Goal: Communication & Community: Answer question/provide support

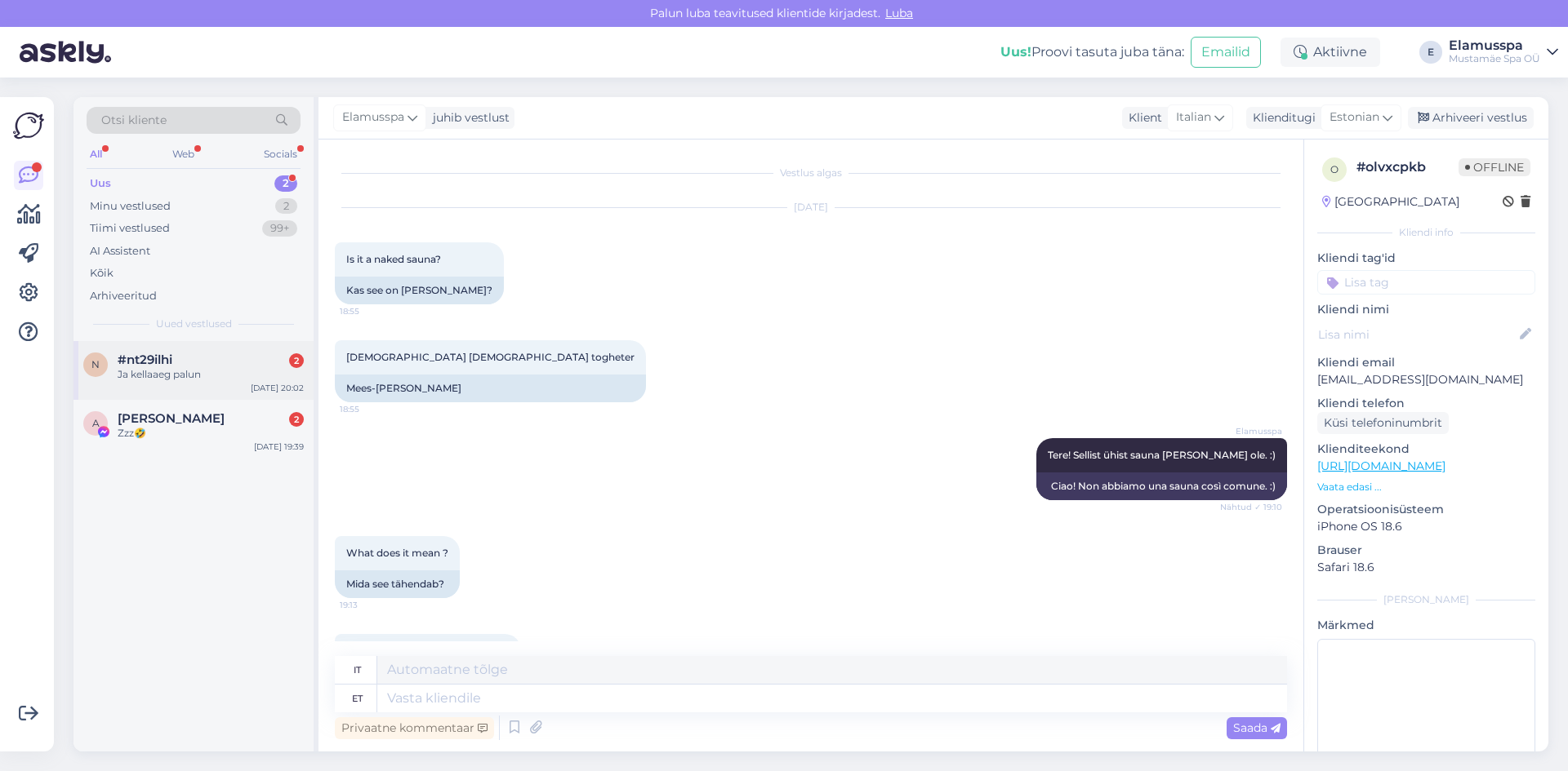
scroll to position [283, 0]
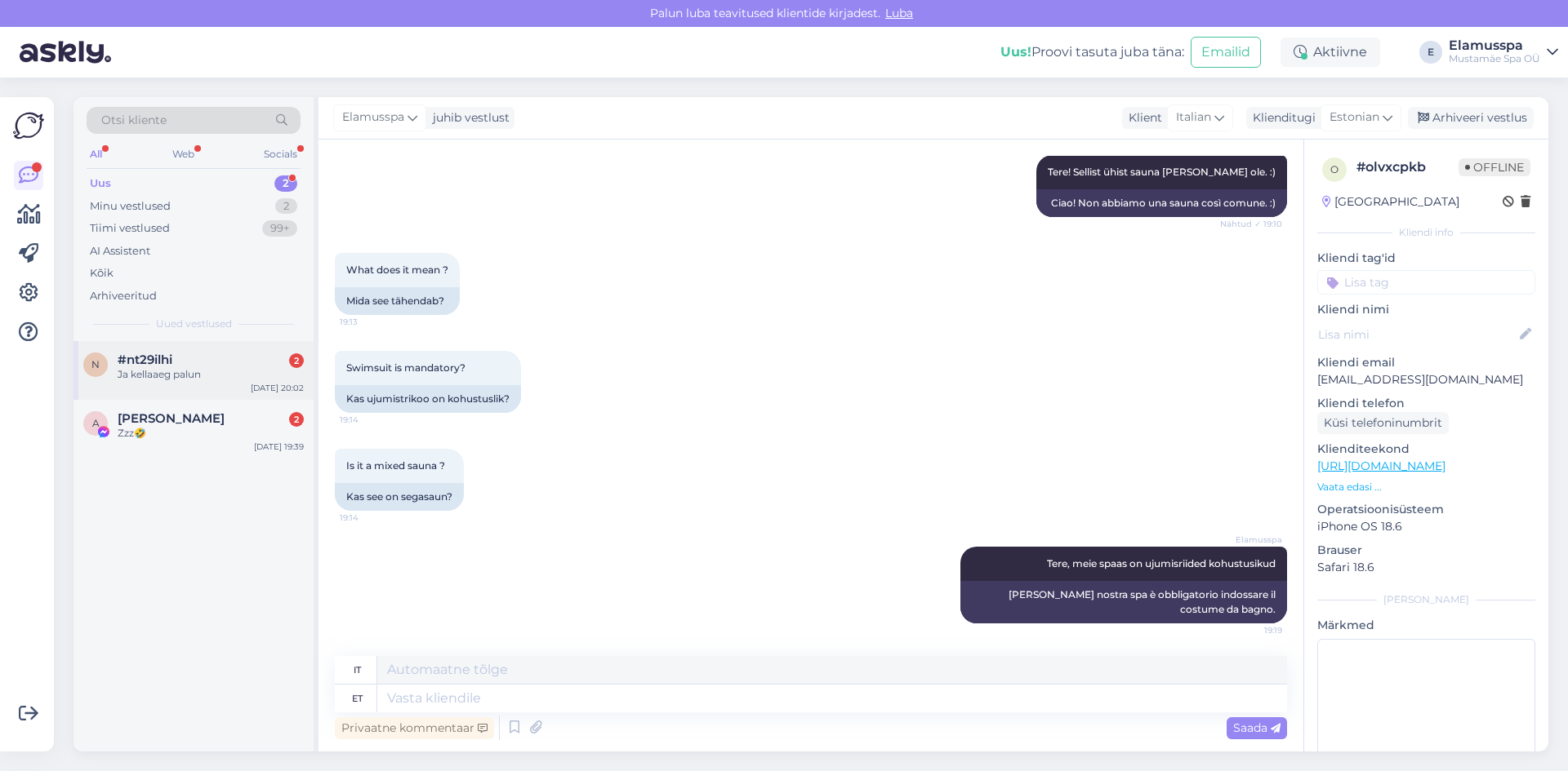
click at [192, 375] on div "Ja kellaaeg palun" at bounding box center [211, 375] width 187 height 15
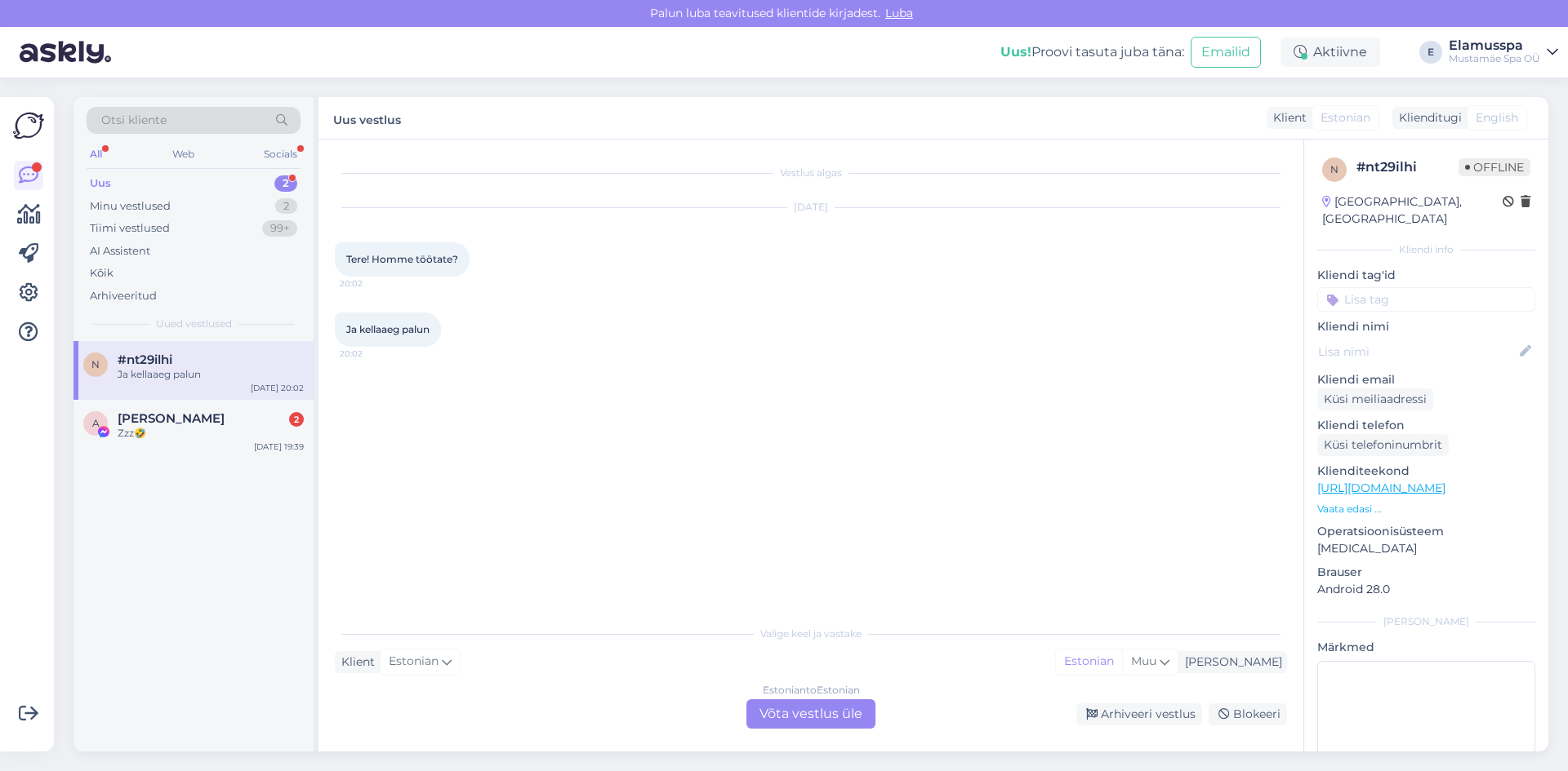
scroll to position [0, 0]
click at [836, 709] on div "Estonian to Estonian Võta vestlus üle" at bounding box center [811, 714] width 129 height 30
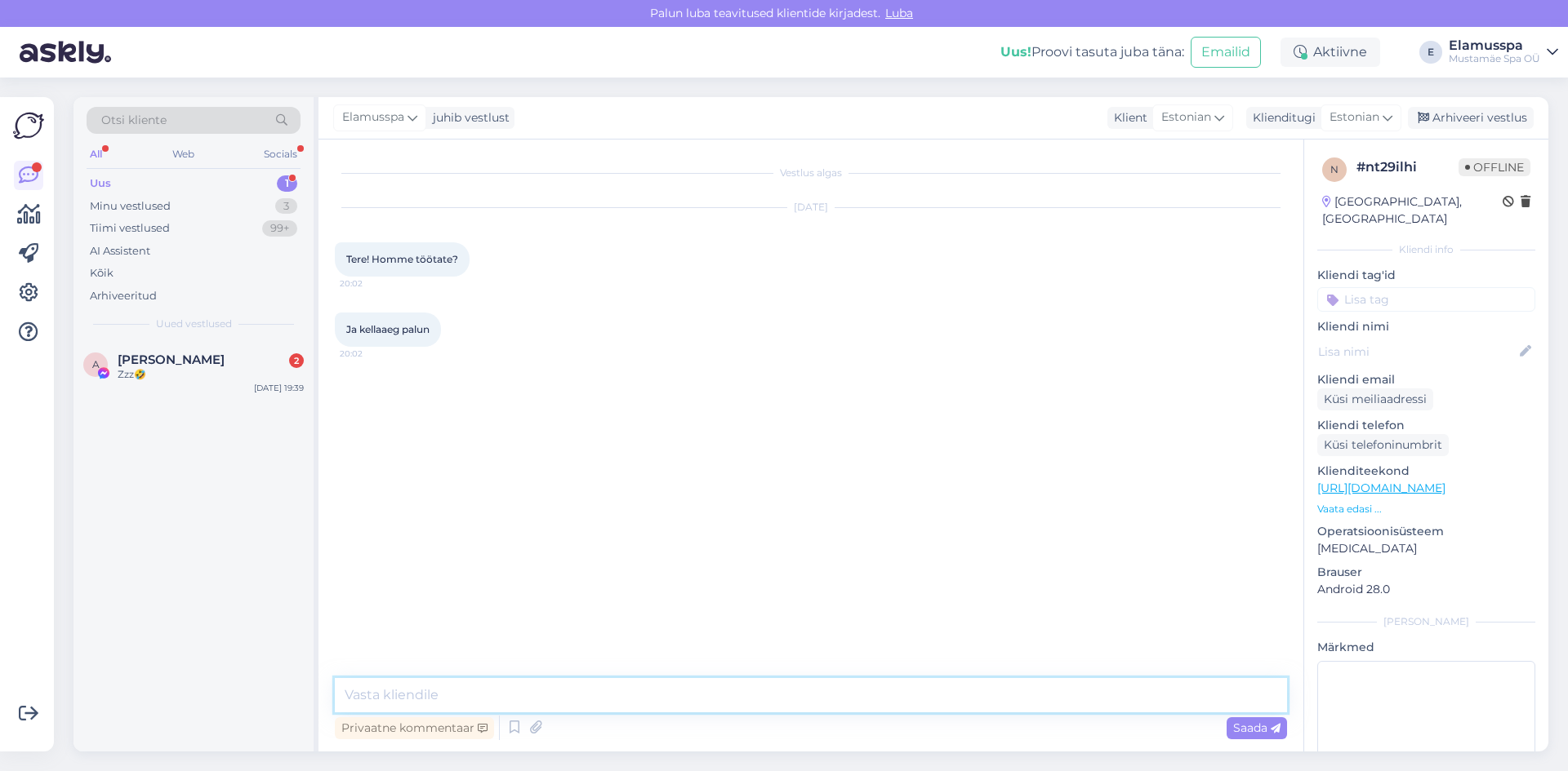
click at [817, 695] on textarea at bounding box center [811, 695] width 952 height 34
type textarea "Tere! Homme oleme avatud 10-00:00. :)"
click at [1239, 727] on span "Saada" at bounding box center [1256, 728] width 48 height 15
click at [1458, 108] on div "Arhiveeri vestlus" at bounding box center [1470, 118] width 126 height 22
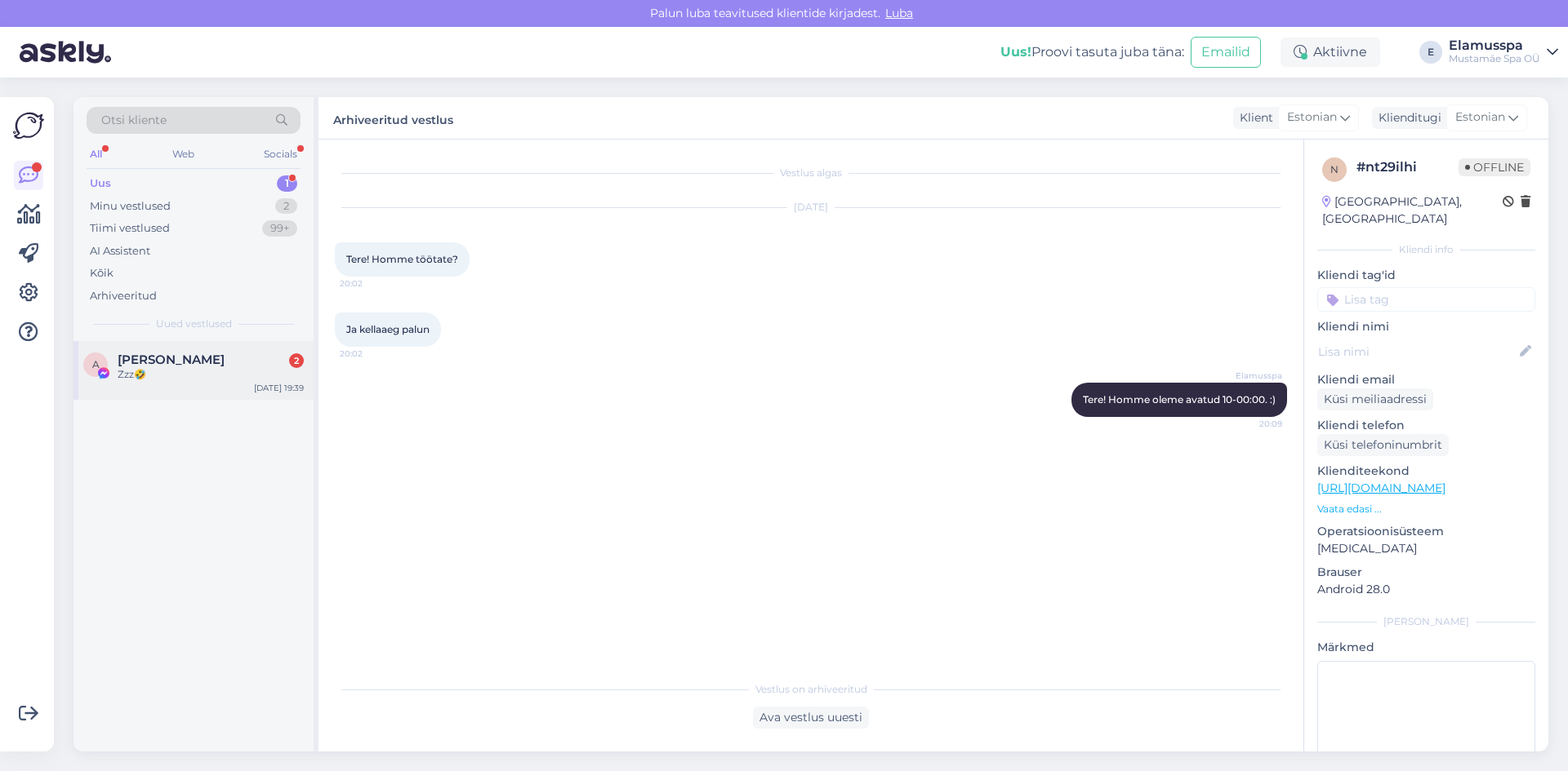
click at [226, 355] on div "[PERSON_NAME] 2" at bounding box center [211, 360] width 187 height 15
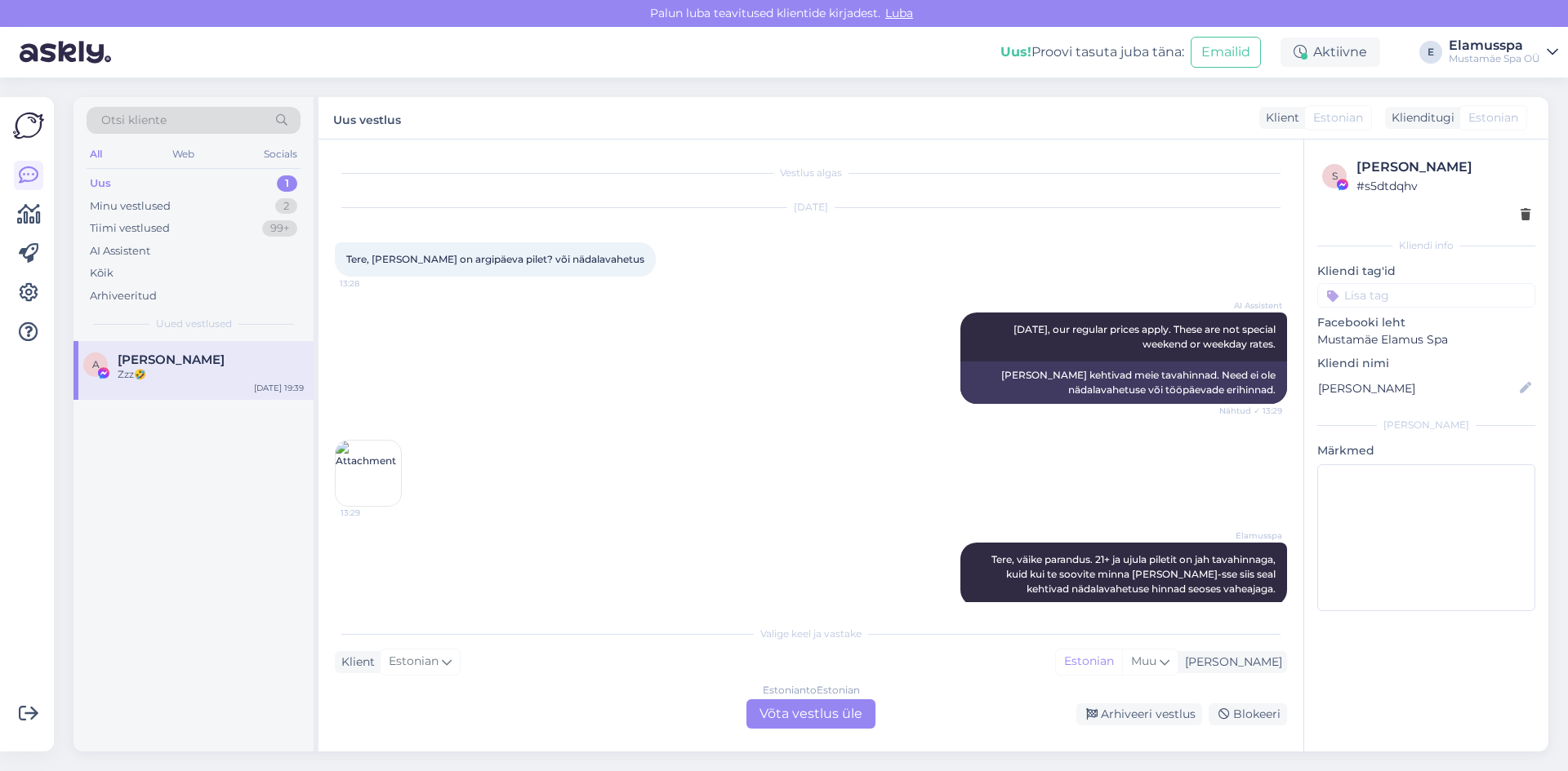
scroll to position [2754, 0]
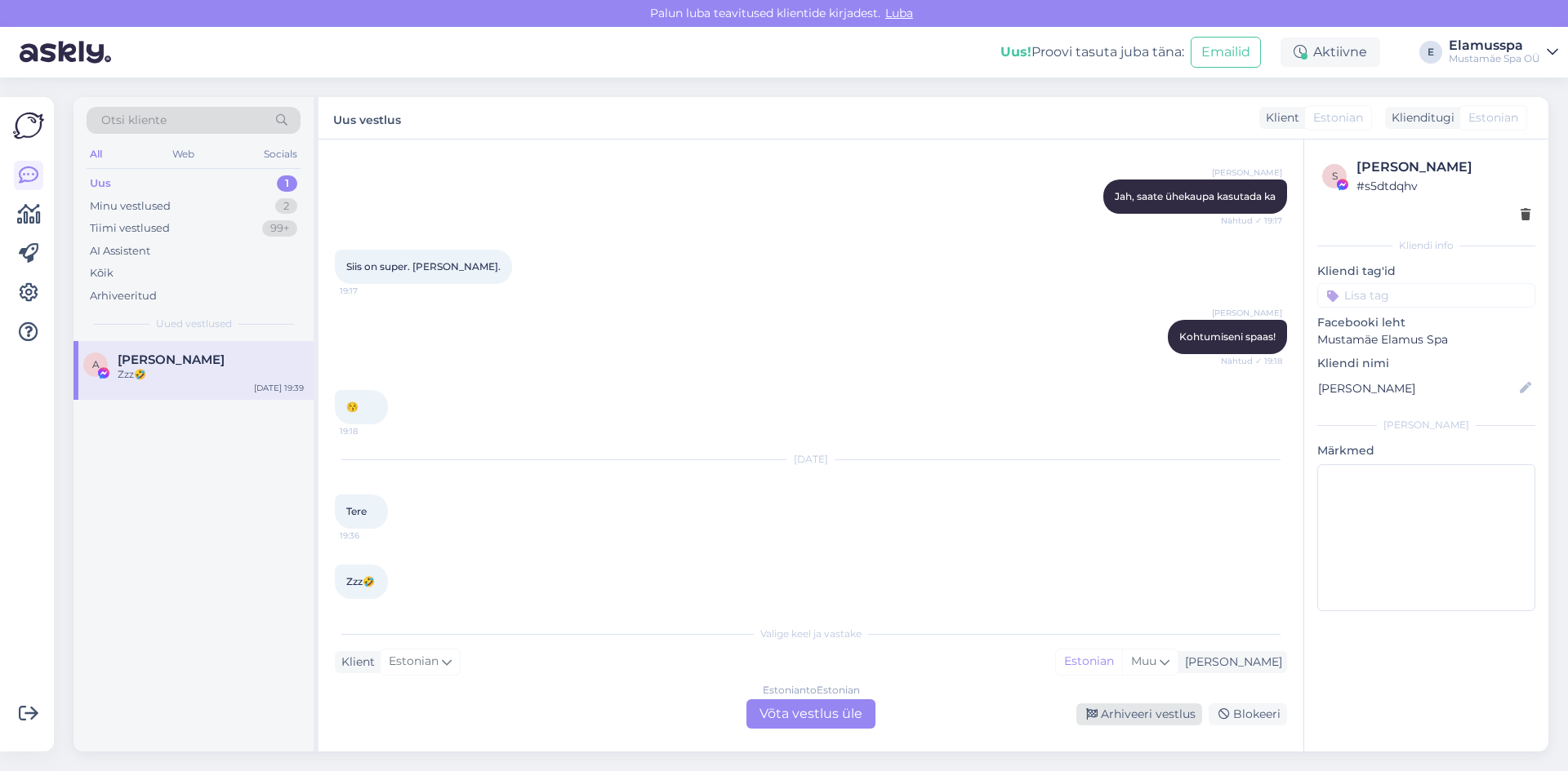
click at [1173, 711] on div "Arhiveeri vestlus" at bounding box center [1139, 715] width 126 height 22
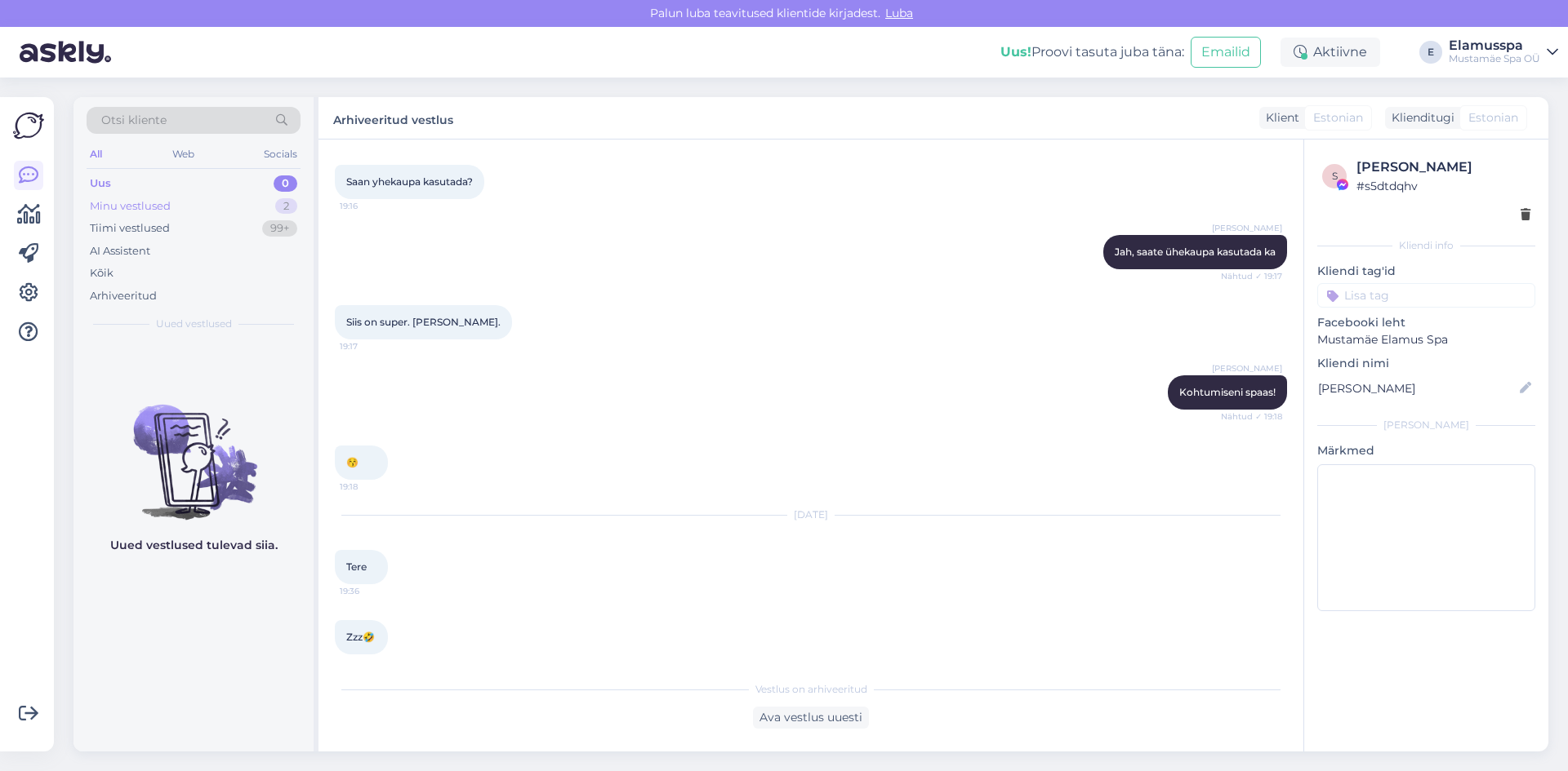
click at [259, 198] on div "Minu vestlused 2" at bounding box center [193, 206] width 214 height 23
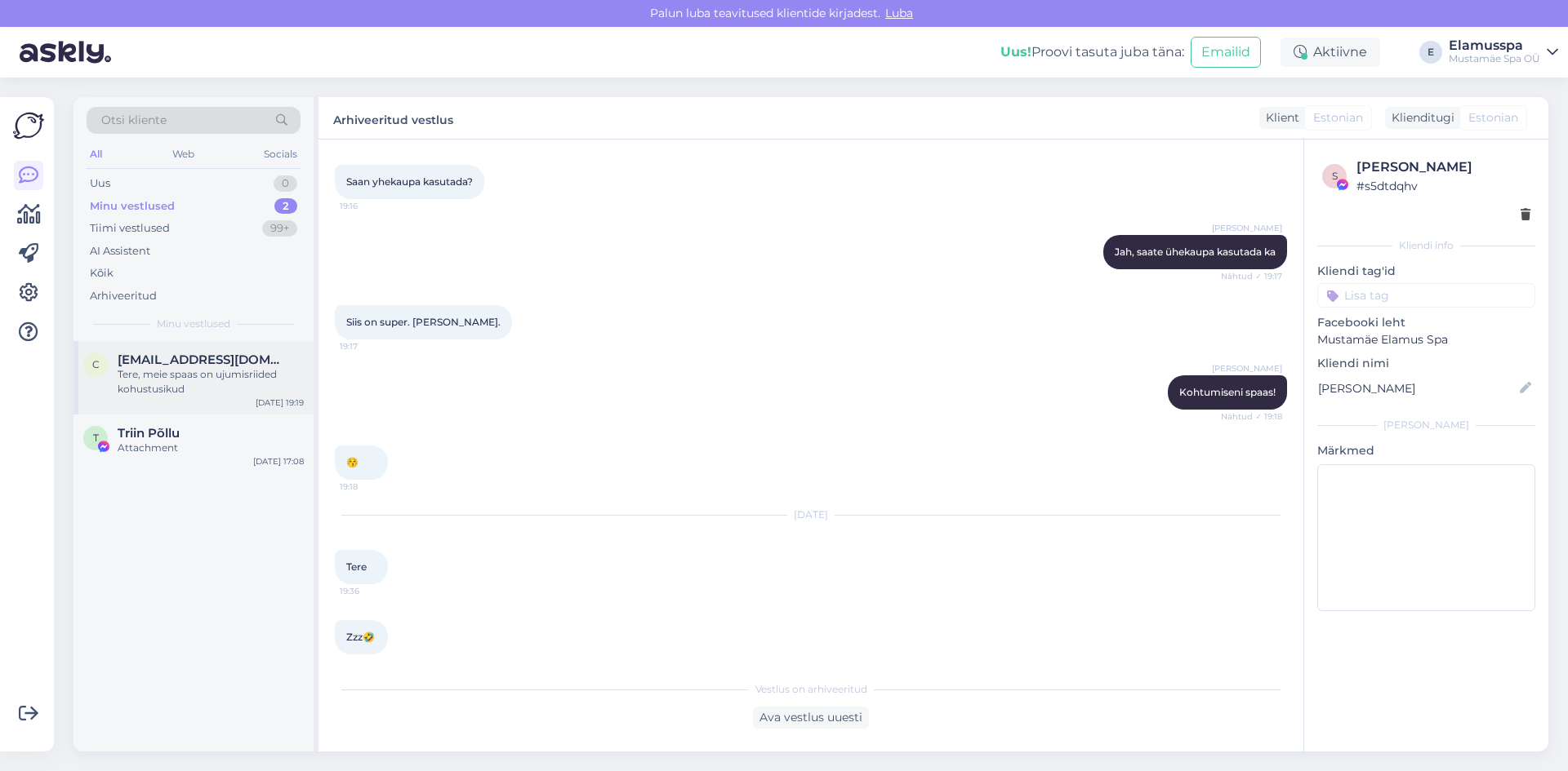
click at [204, 377] on div "Tere, meie spaas on ujumisriided kohustusikud" at bounding box center [211, 382] width 187 height 30
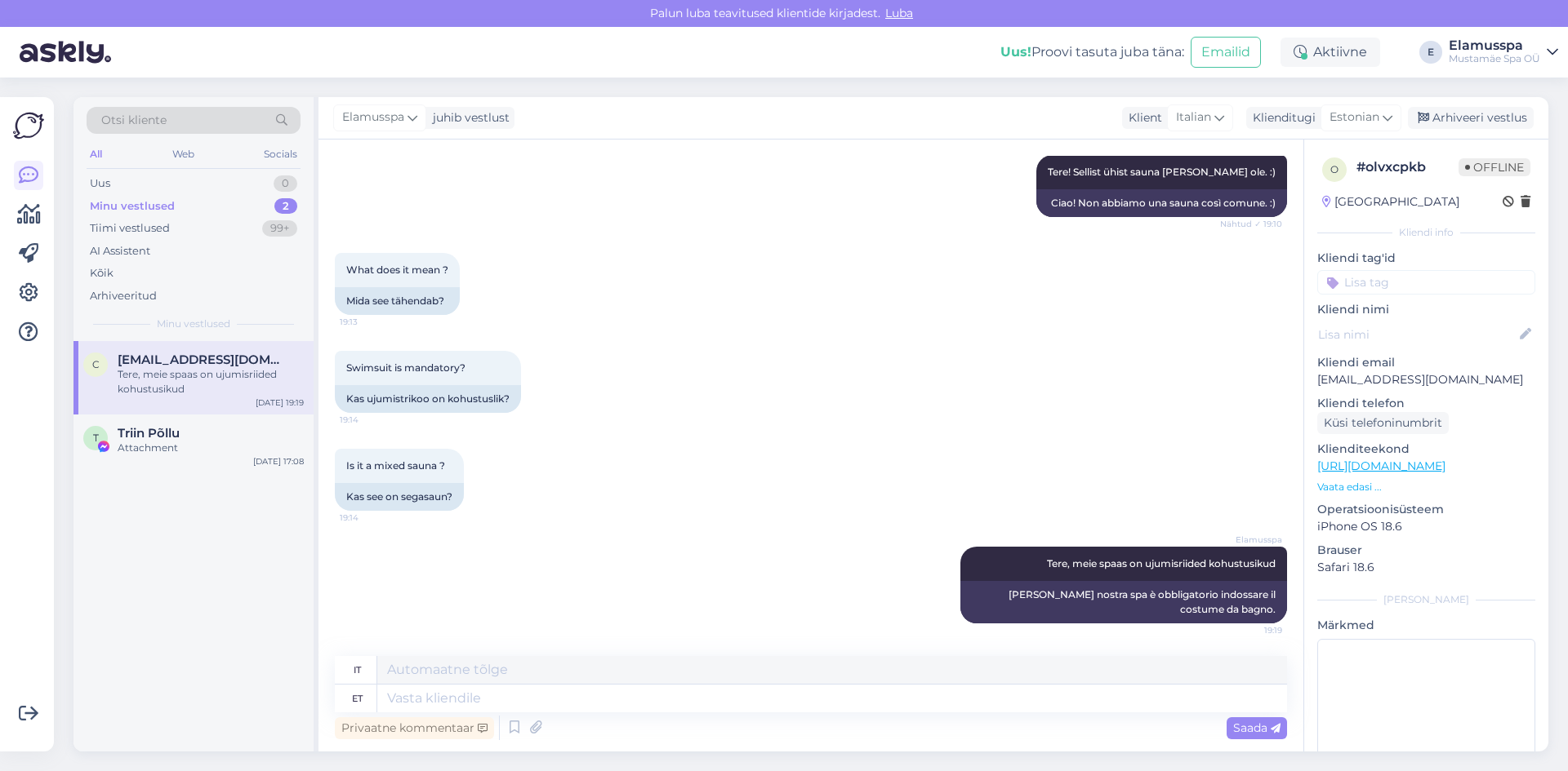
scroll to position [283, 0]
click at [1440, 117] on div "Arhiveeri vestlus" at bounding box center [1470, 118] width 126 height 22
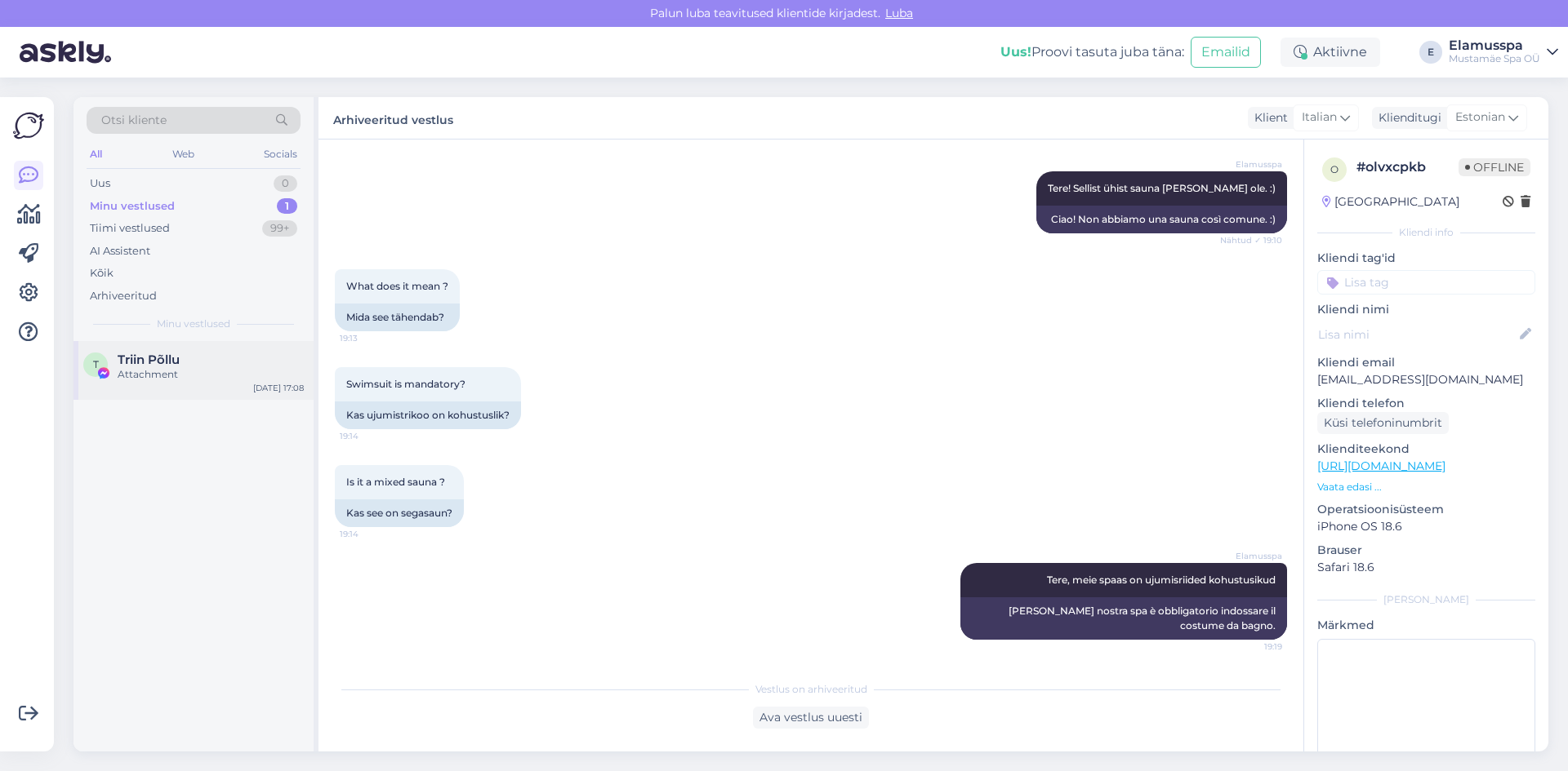
click at [147, 363] on span "Triin Põllu" at bounding box center [148, 360] width 62 height 15
